Goal: Information Seeking & Learning: Learn about a topic

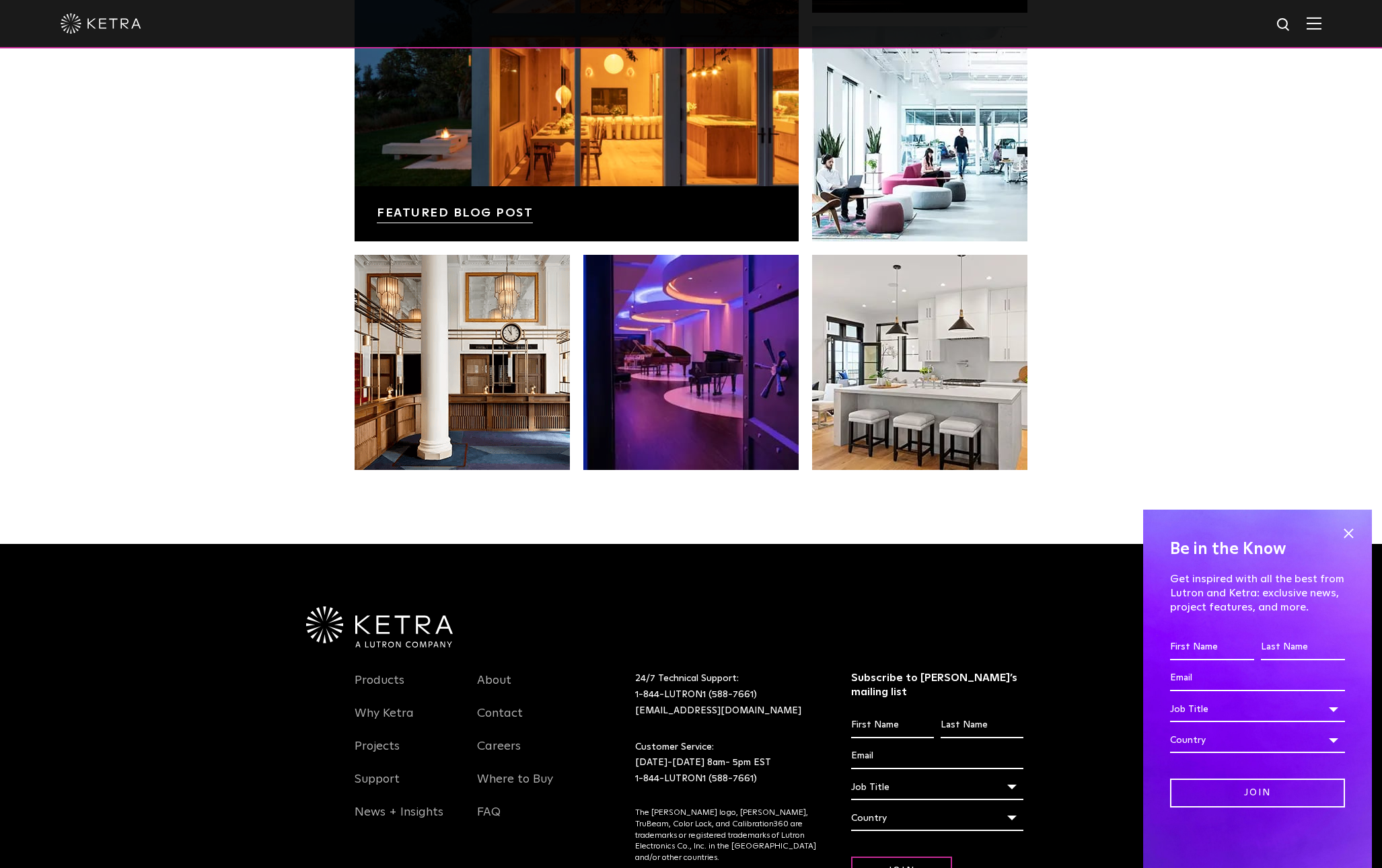
scroll to position [2823, 0]
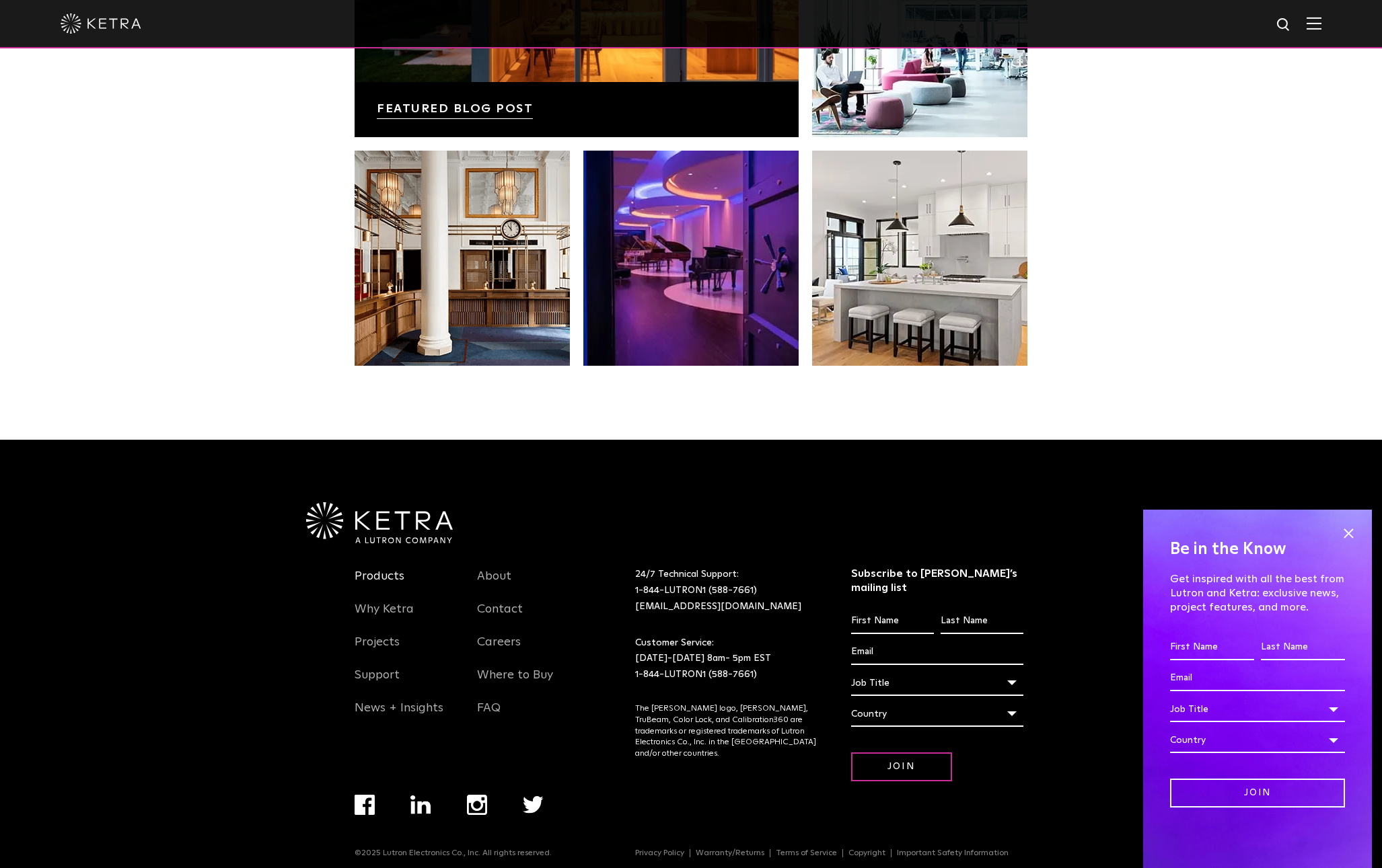
click at [386, 575] on link "Products" at bounding box center [379, 584] width 50 height 31
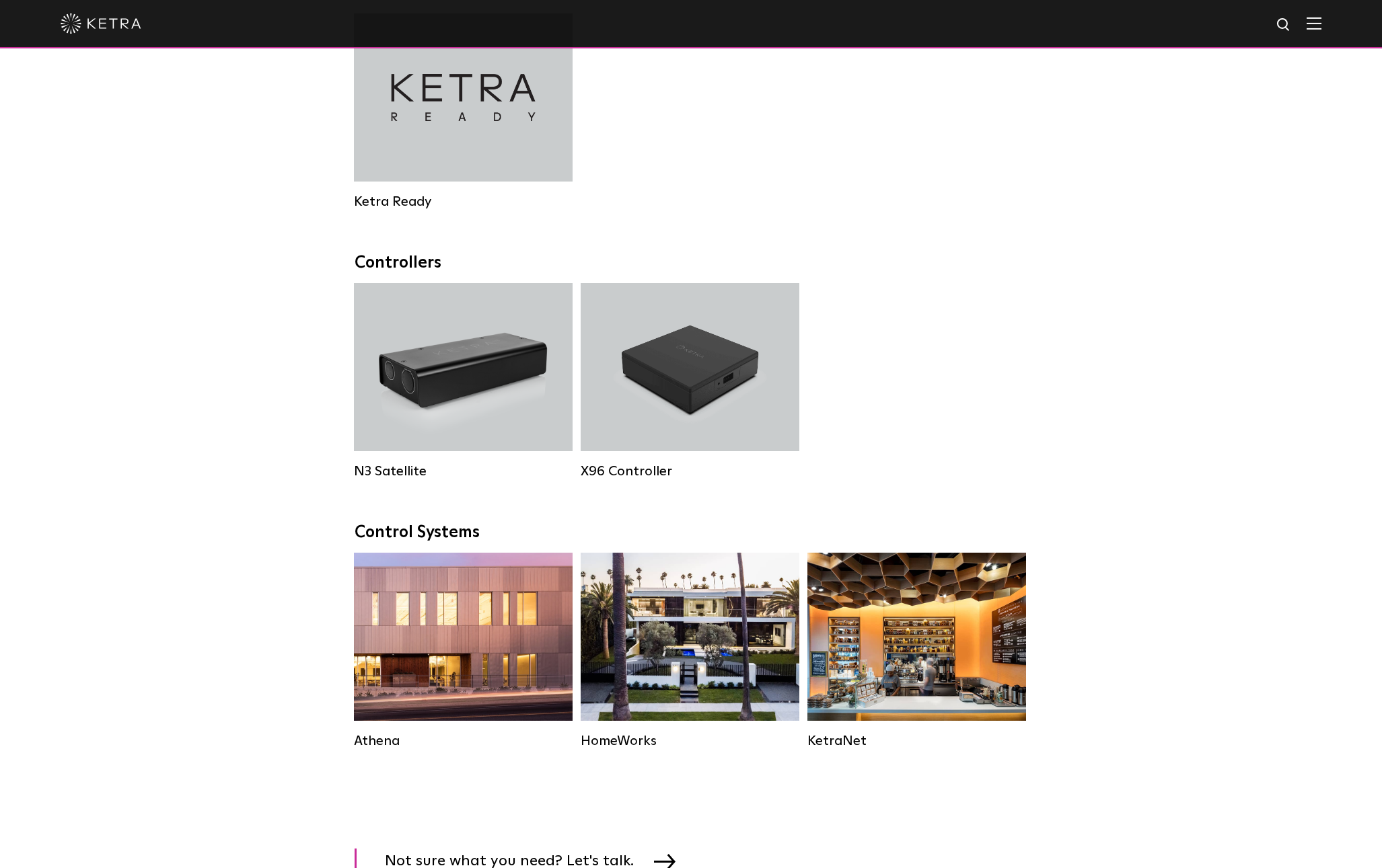
scroll to position [1704, 0]
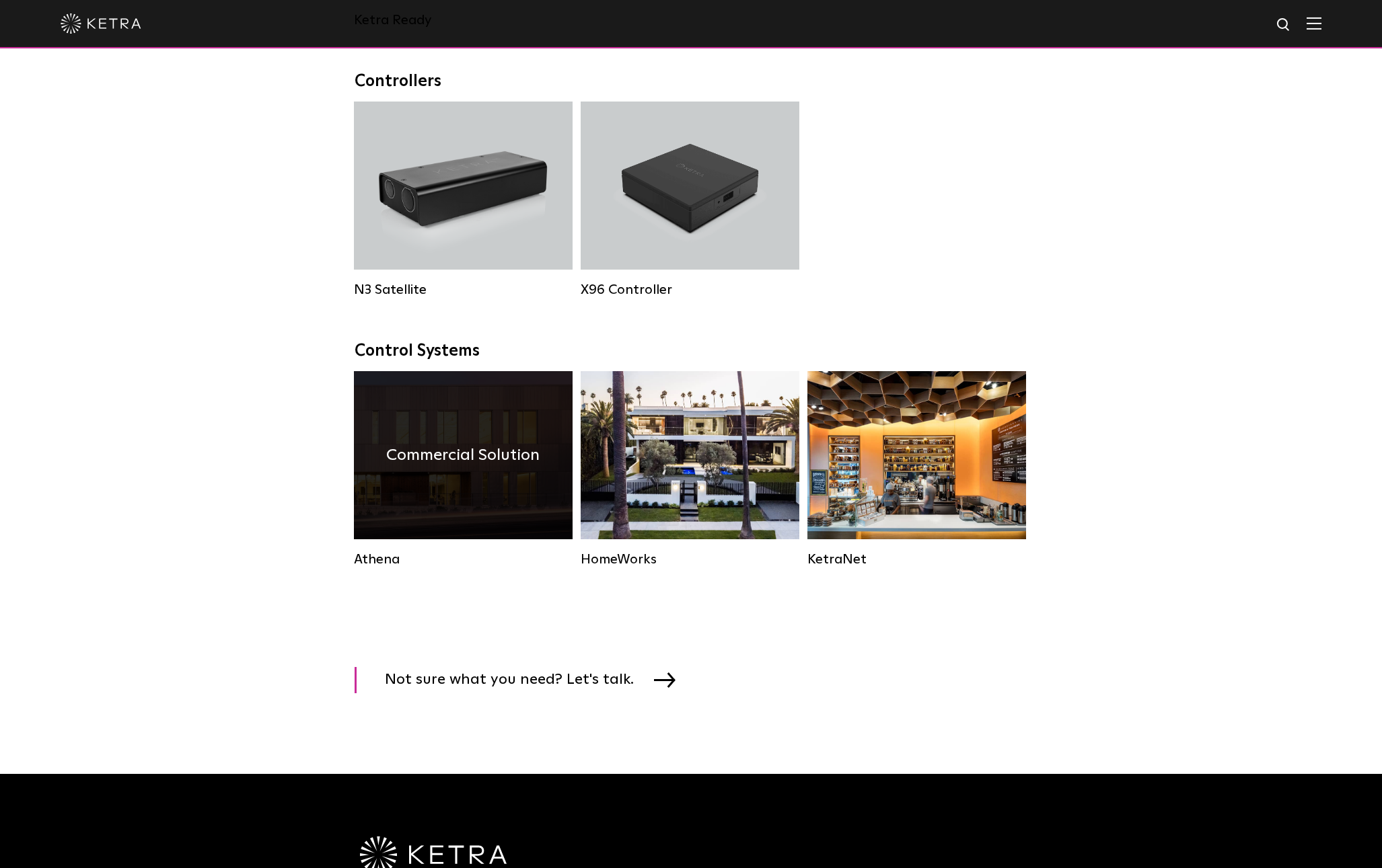
click at [376, 562] on div "Athena" at bounding box center [463, 559] width 218 height 16
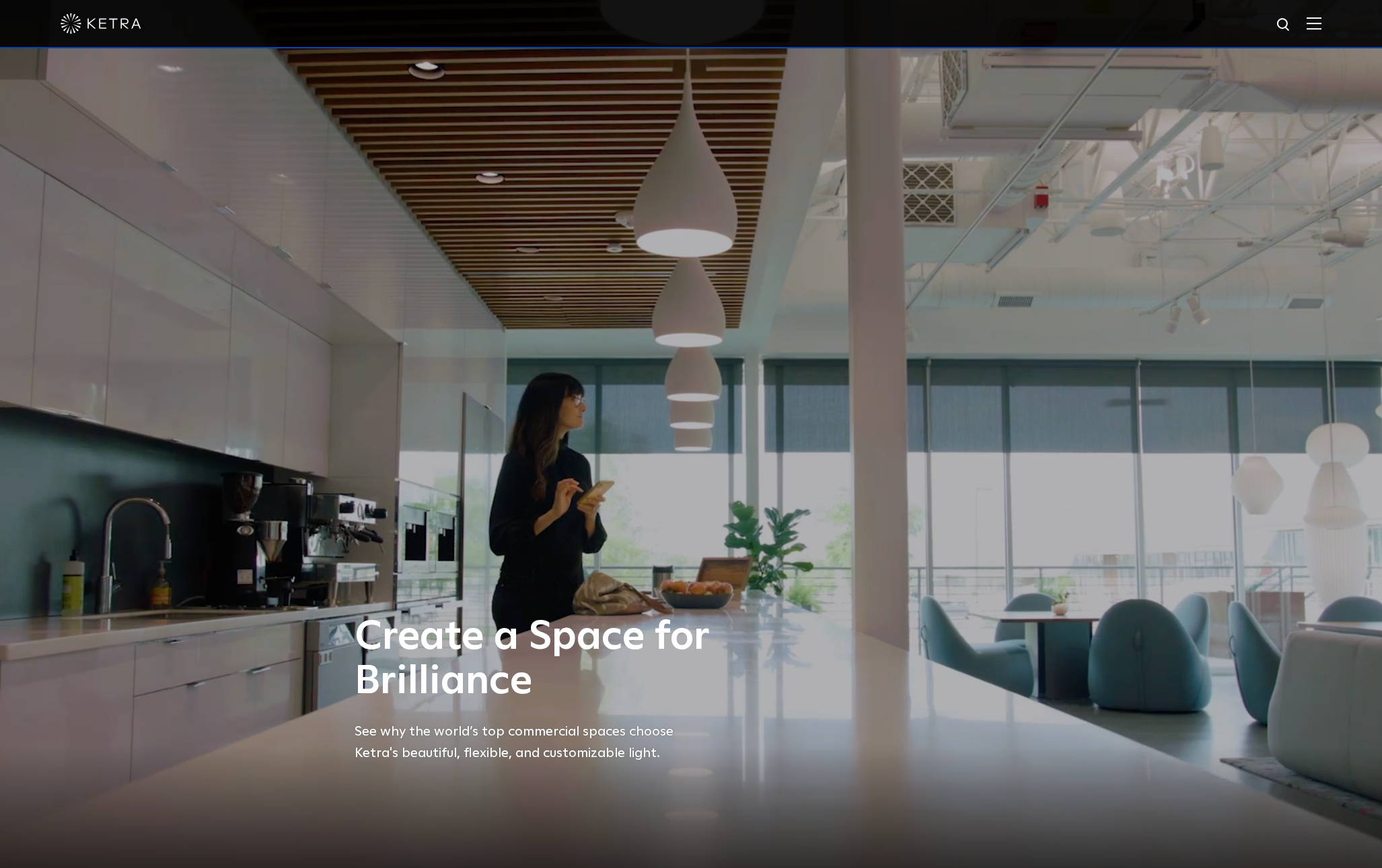
click at [620, 559] on div "Create a Space for Brilliance See why the world’s top commercial spaces choose …" at bounding box center [691, 434] width 1382 height 868
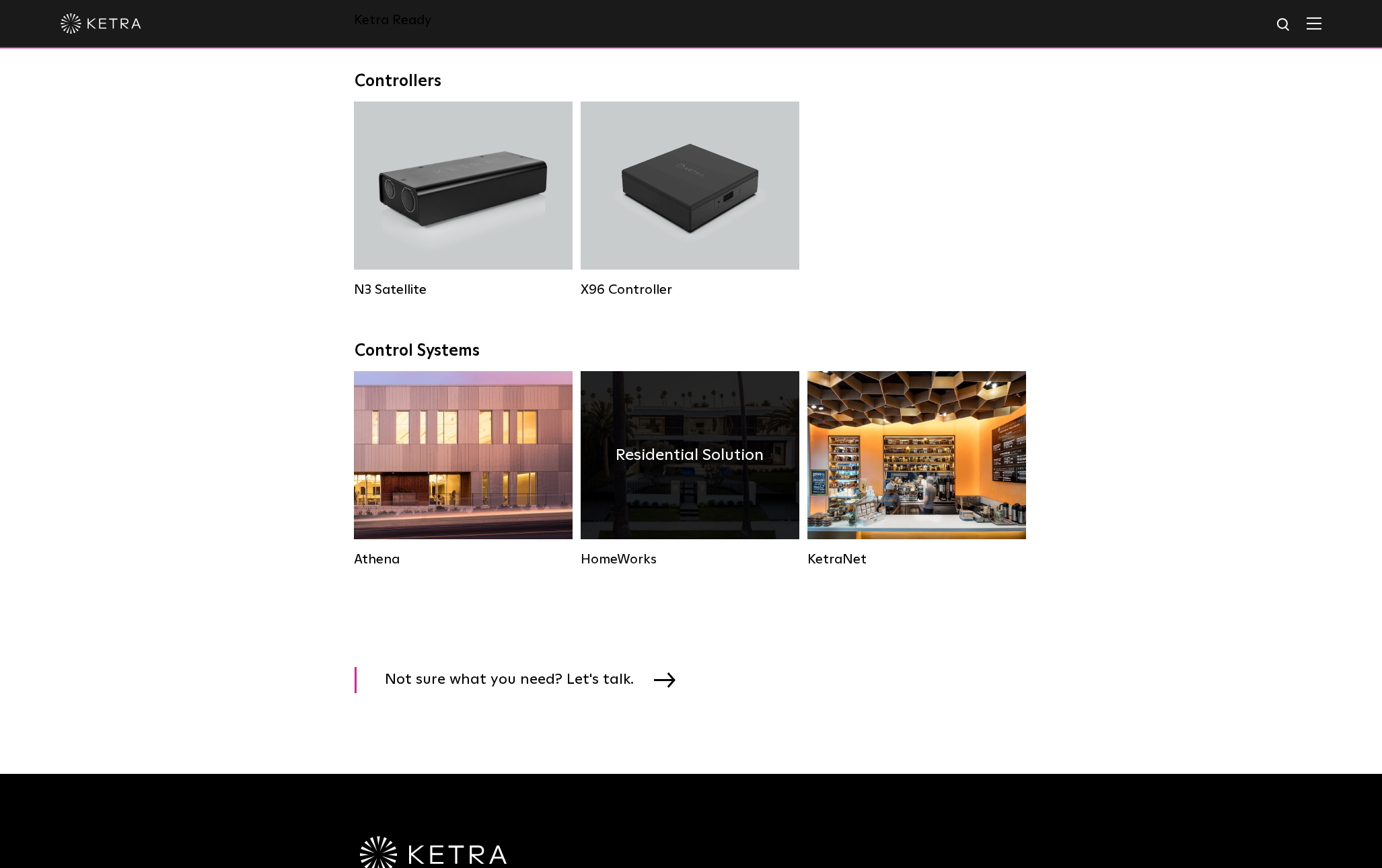
click at [623, 559] on div "HomeWorks" at bounding box center [690, 559] width 218 height 16
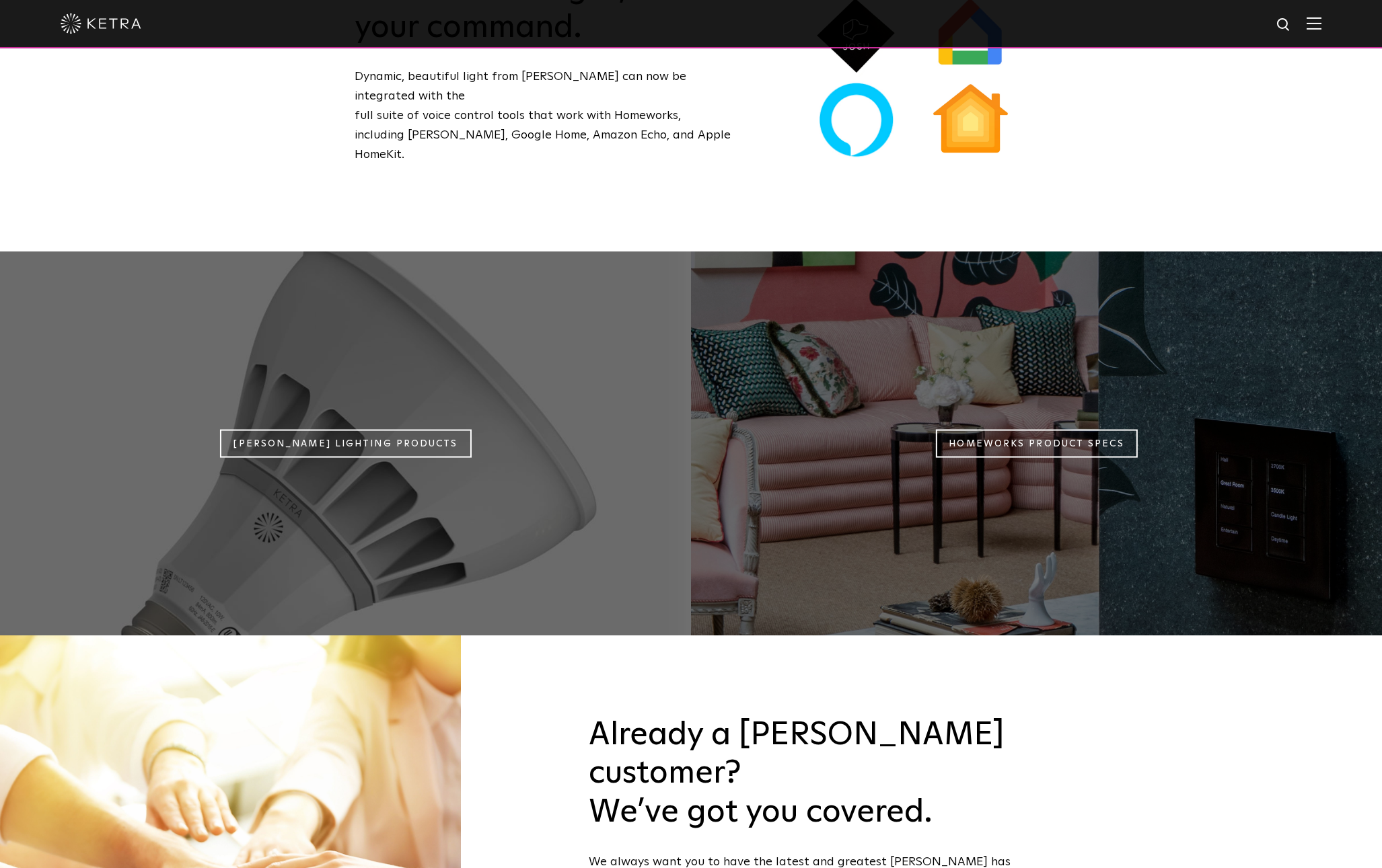
scroll to position [1466, 0]
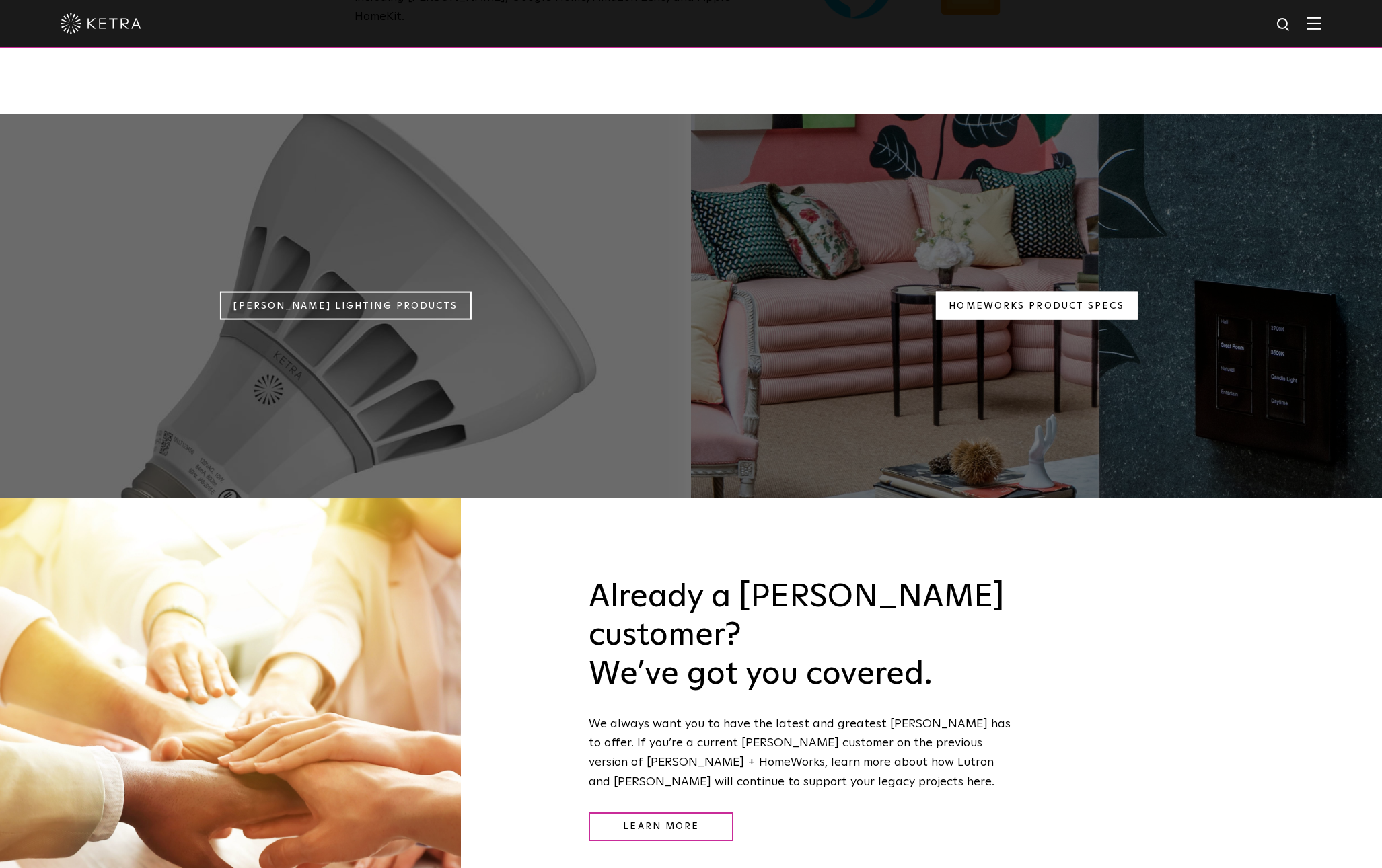
click at [985, 291] on link "Homeworks Product Specs" at bounding box center [1036, 305] width 201 height 29
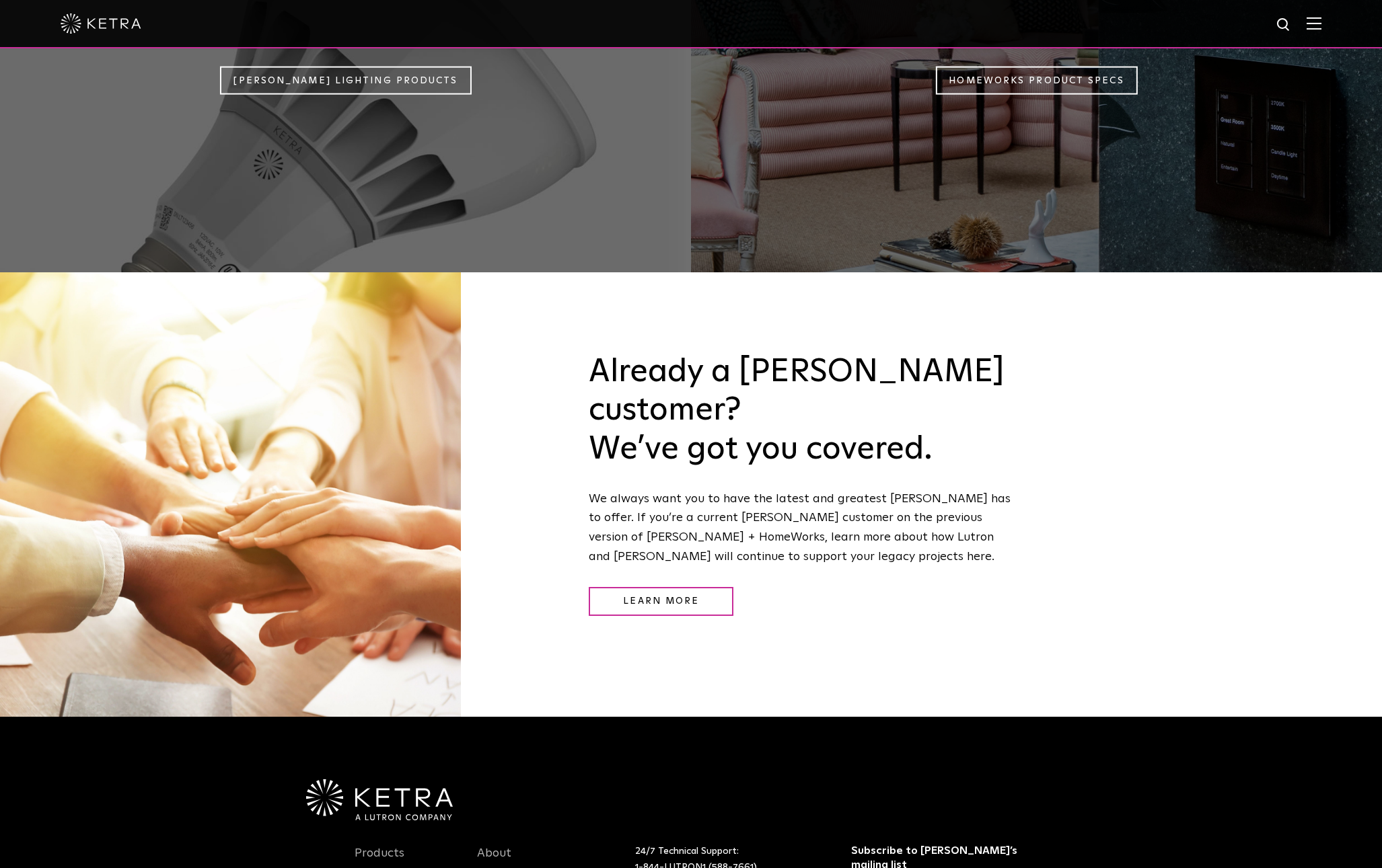
scroll to position [0, 0]
